Goal: Transaction & Acquisition: Obtain resource

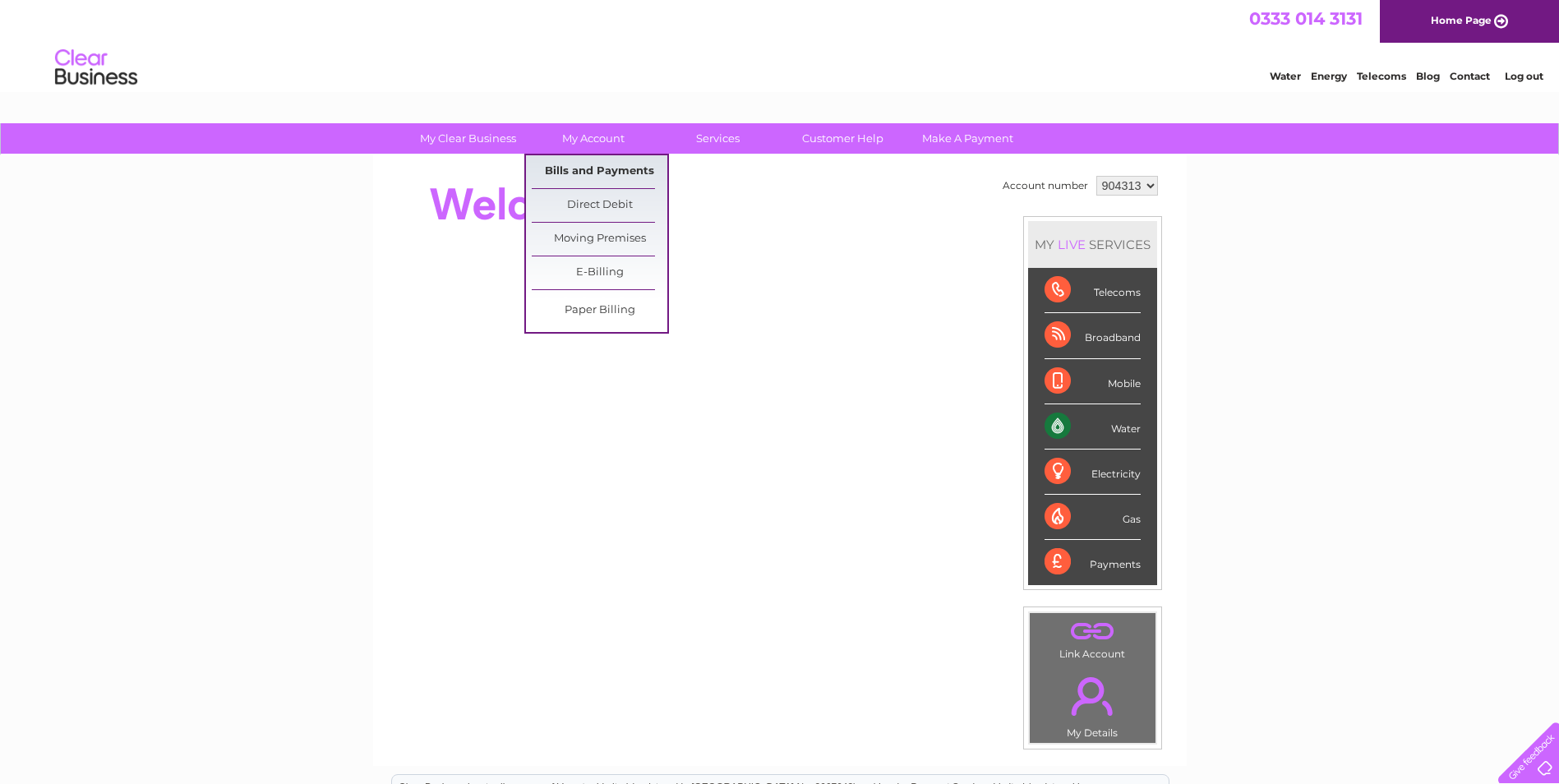
click at [591, 172] on link "Bills and Payments" at bounding box center [599, 172] width 135 height 33
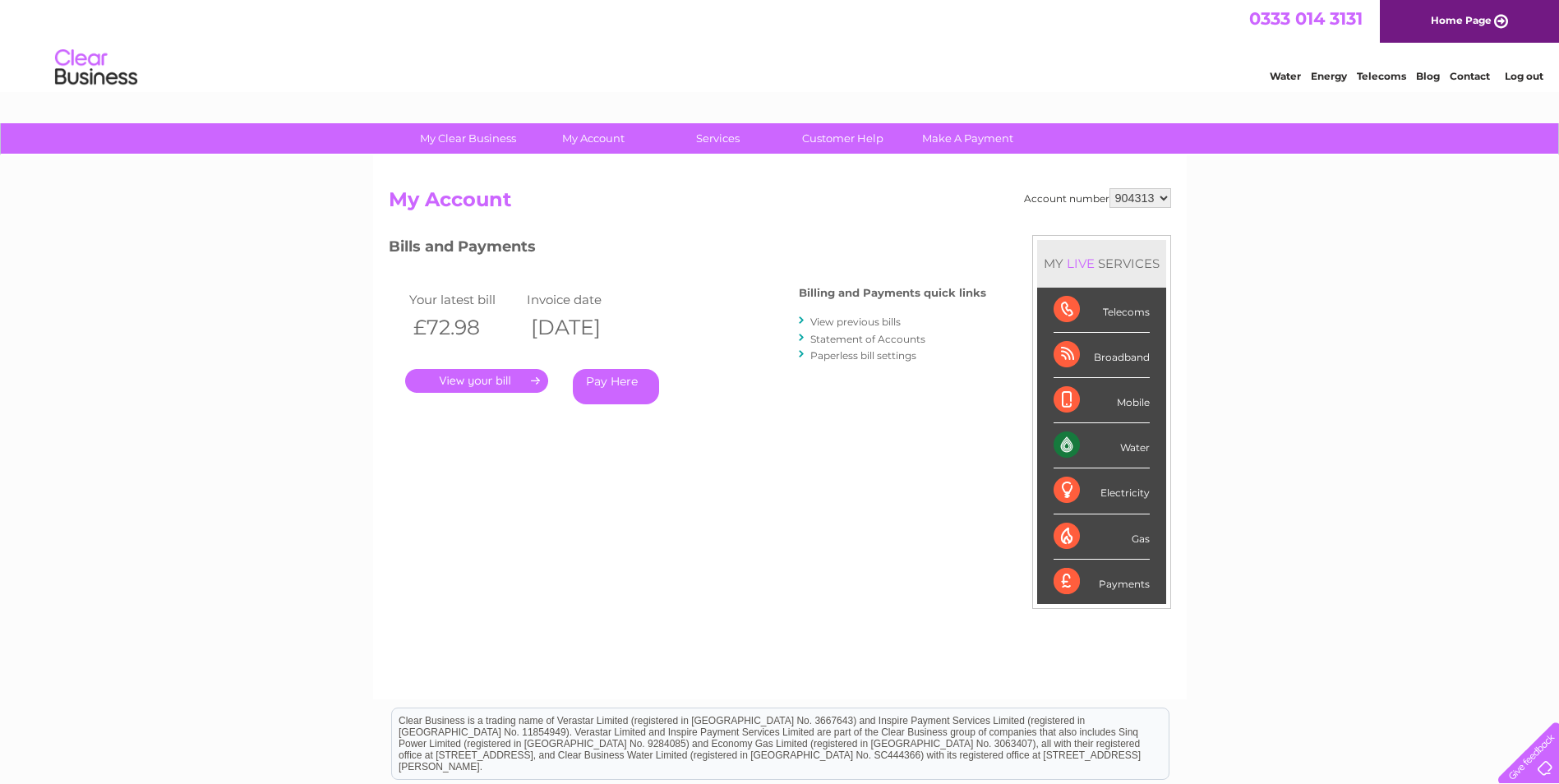
click at [496, 376] on link "." at bounding box center [476, 381] width 143 height 24
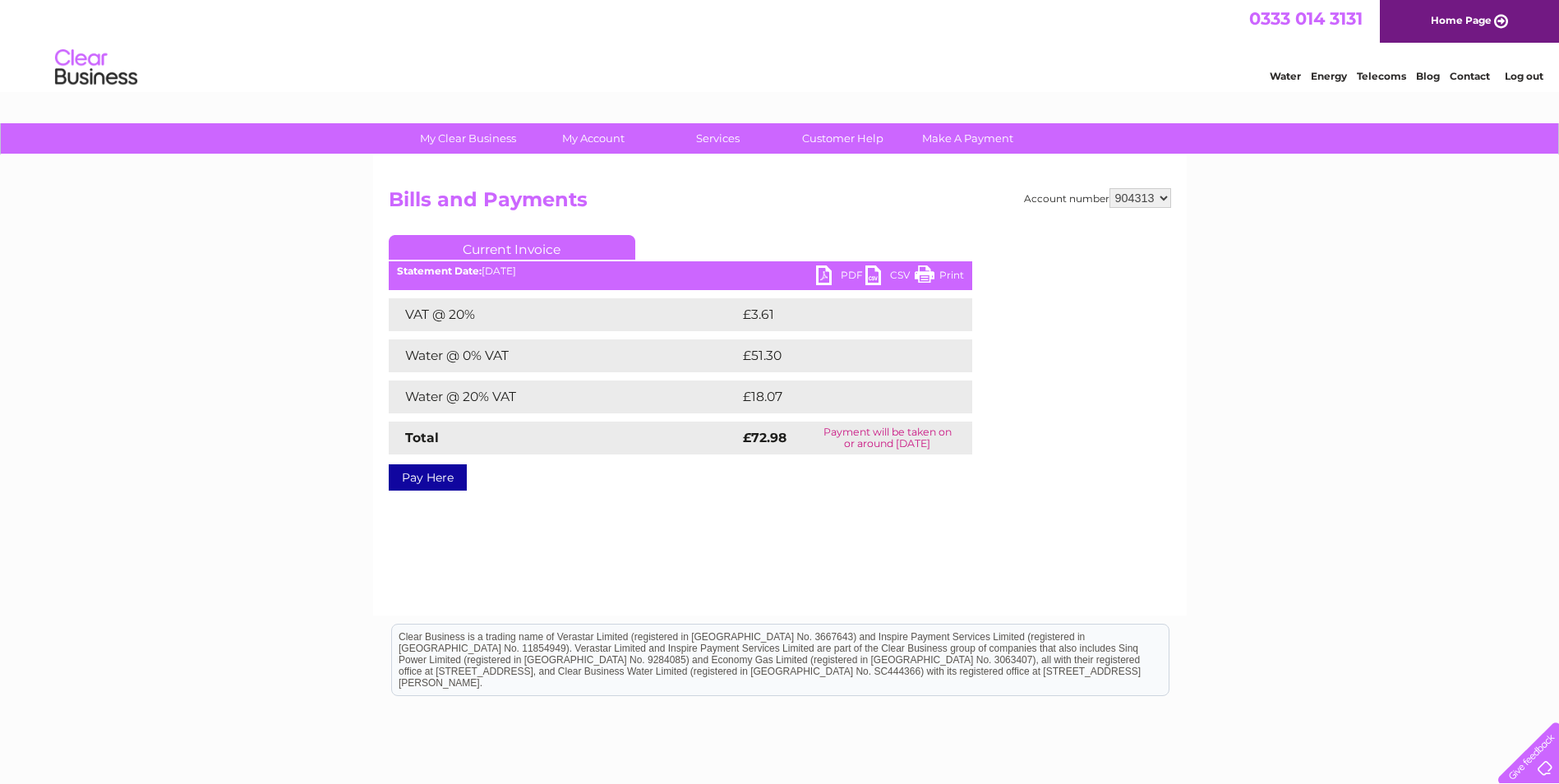
click at [829, 270] on link "PDF" at bounding box center [841, 277] width 49 height 24
